Goal: Information Seeking & Learning: Learn about a topic

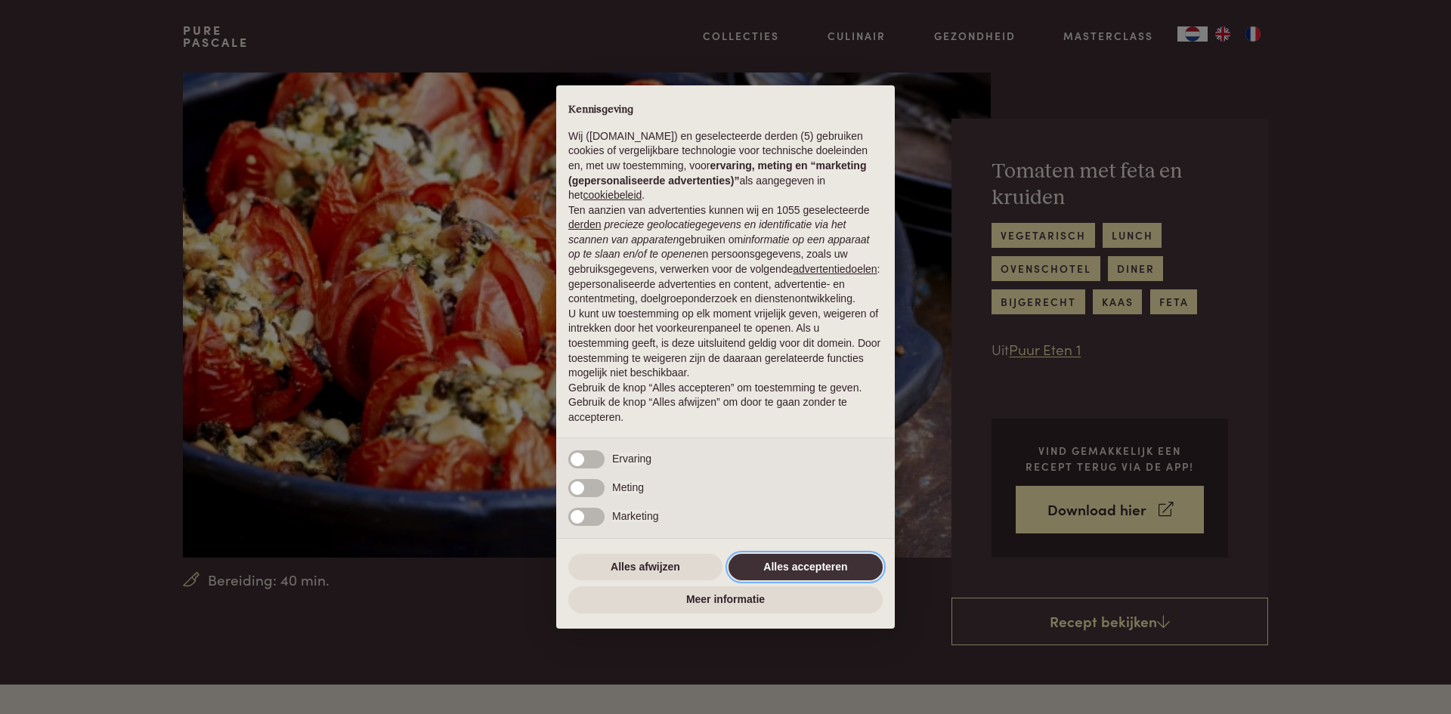
click at [805, 562] on button "Alles accepteren" at bounding box center [805, 567] width 154 height 27
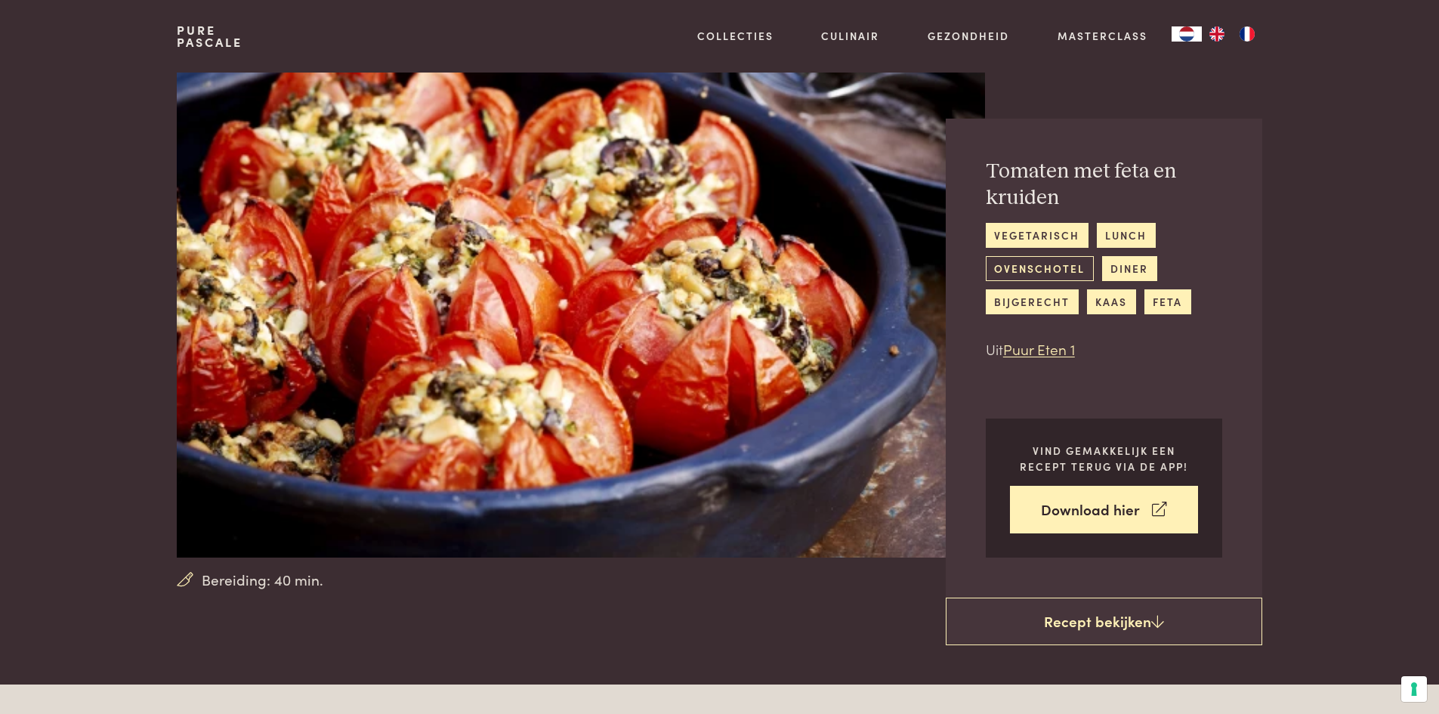
click at [1058, 267] on link "ovenschotel" at bounding box center [1040, 268] width 108 height 25
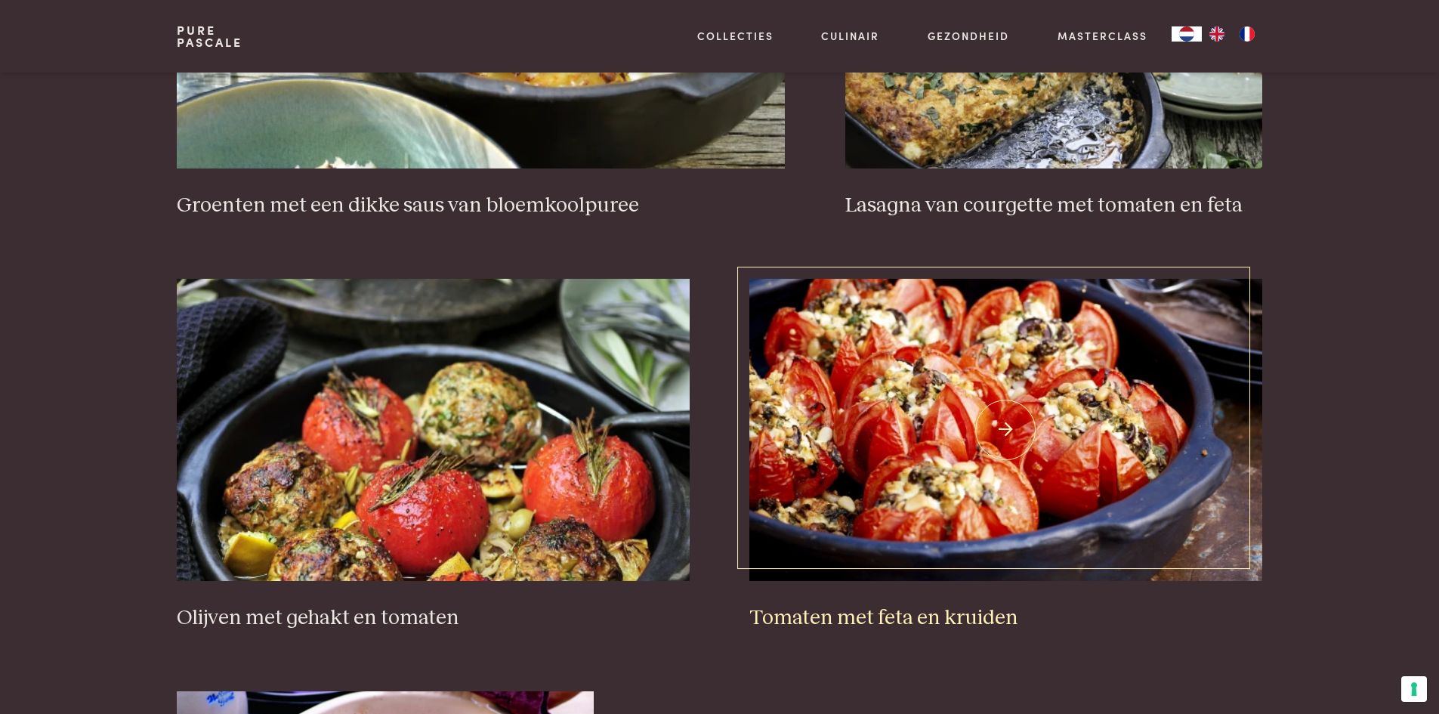
scroll to position [1738, 0]
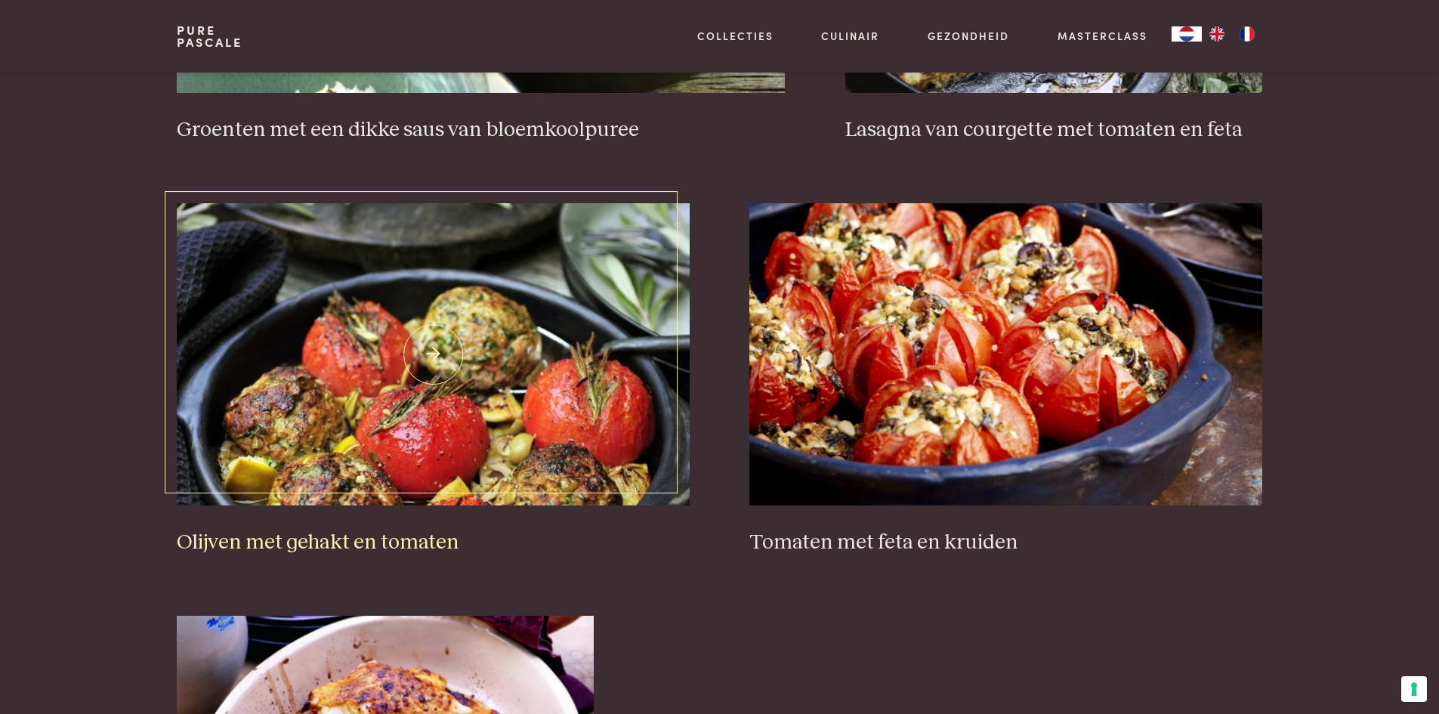
click at [495, 434] on img at bounding box center [433, 354] width 512 height 302
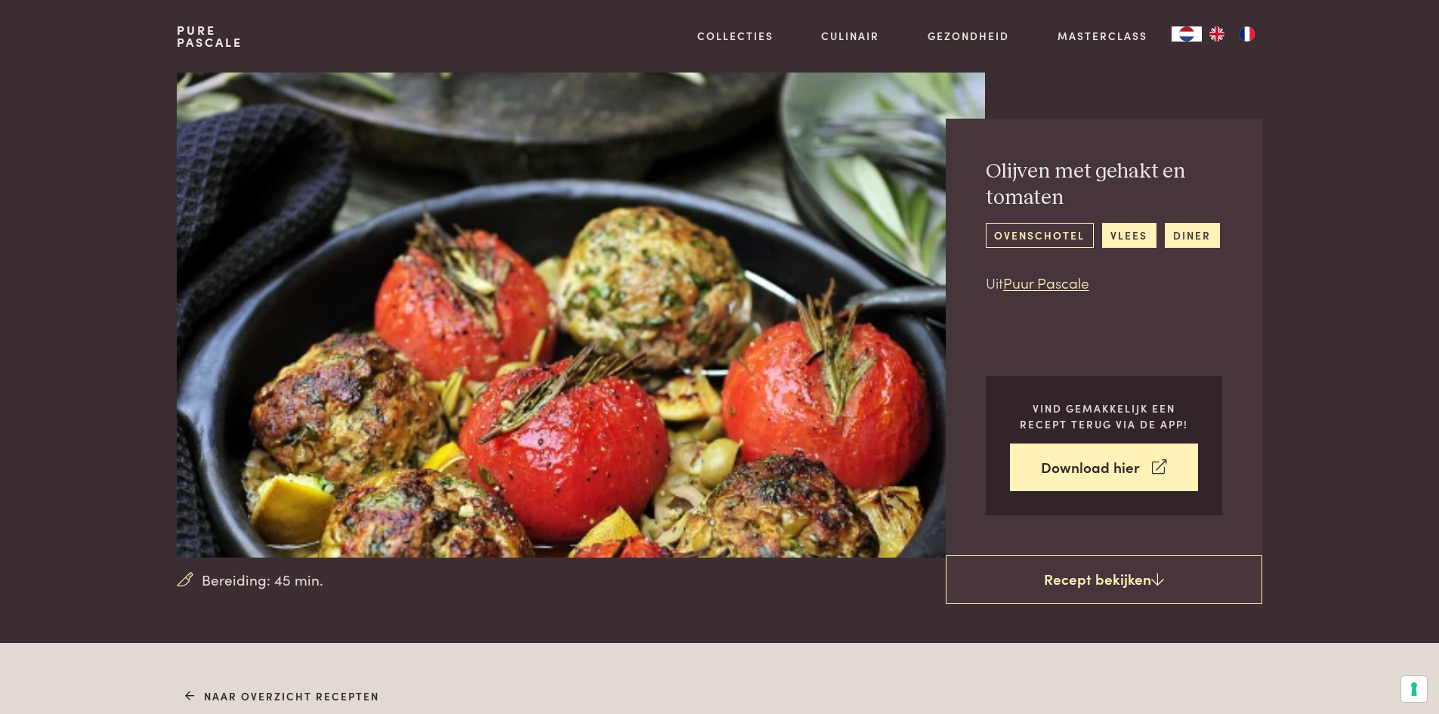
click at [1029, 236] on link "ovenschotel" at bounding box center [1040, 235] width 108 height 25
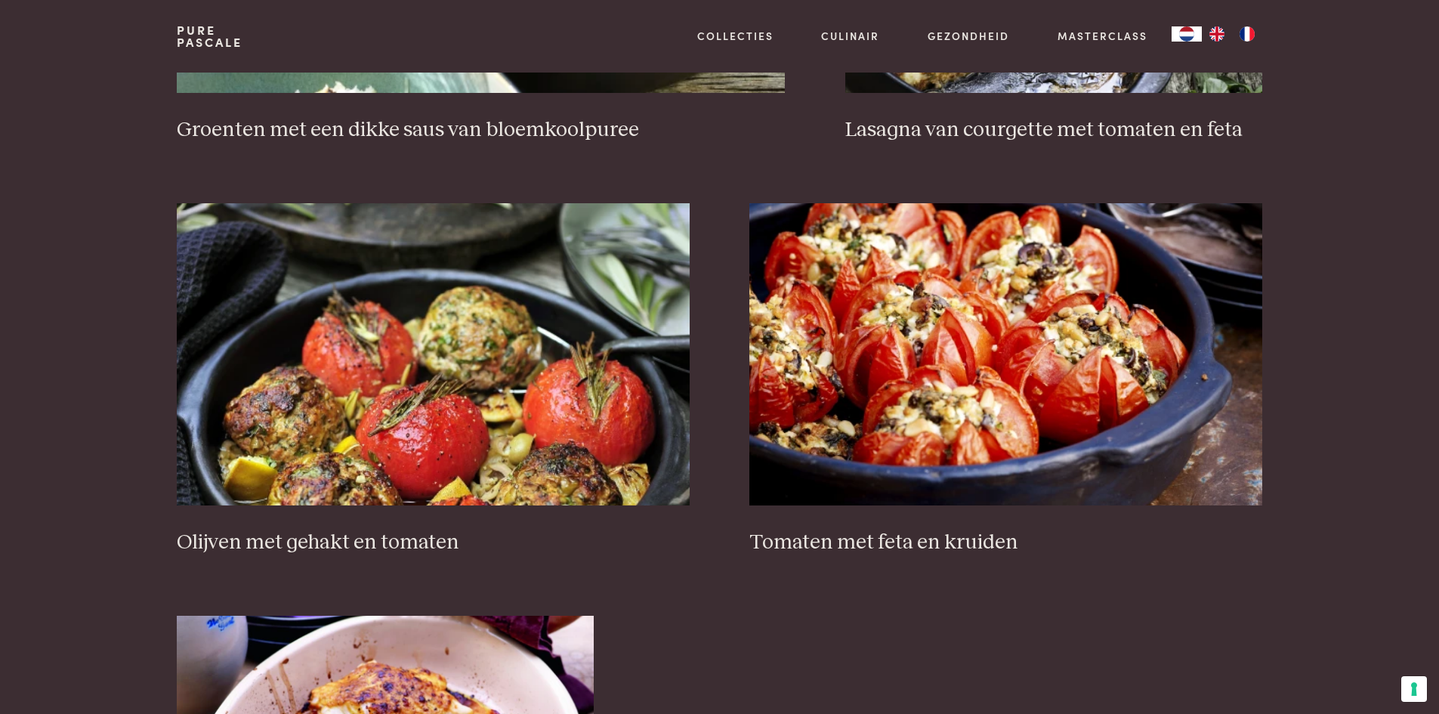
scroll to position [1738, 0]
